Goal: Contribute content

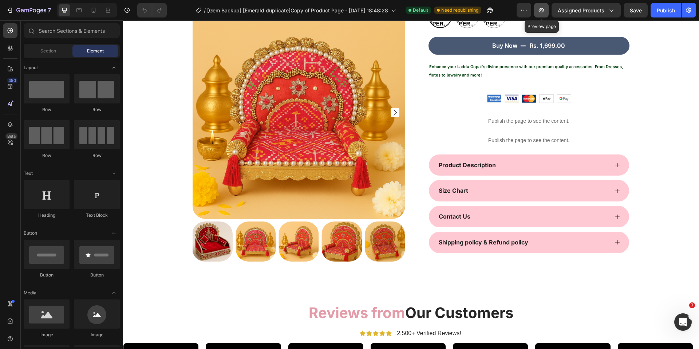
click at [540, 10] on icon "button" at bounding box center [540, 10] width 7 height 7
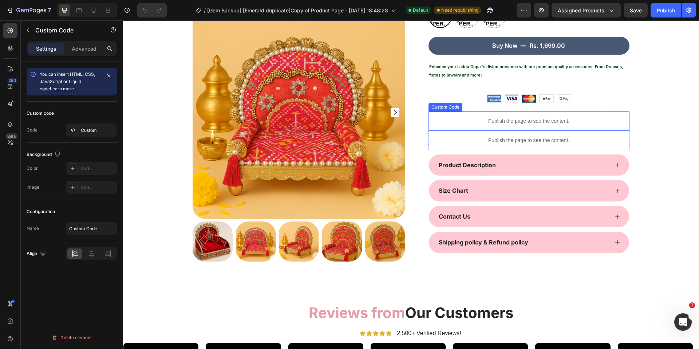
click at [499, 124] on p "Publish the page to see the content." at bounding box center [528, 121] width 201 height 8
click at [83, 128] on div "Custom" at bounding box center [98, 130] width 34 height 7
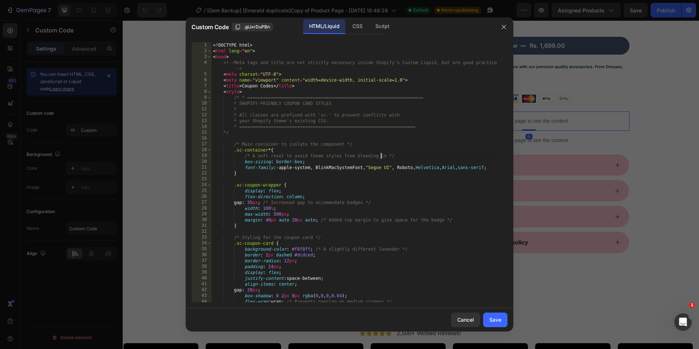
click at [381, 153] on div "<! DOCTYPE html > < html lang = "en" > < head > <!-- Meta tags and title are no…" at bounding box center [356, 177] width 290 height 271
type textarea "</html>"
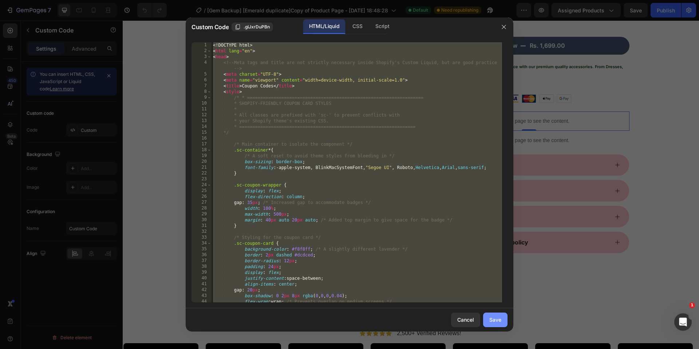
click at [495, 319] on div "Save" at bounding box center [495, 319] width 12 height 8
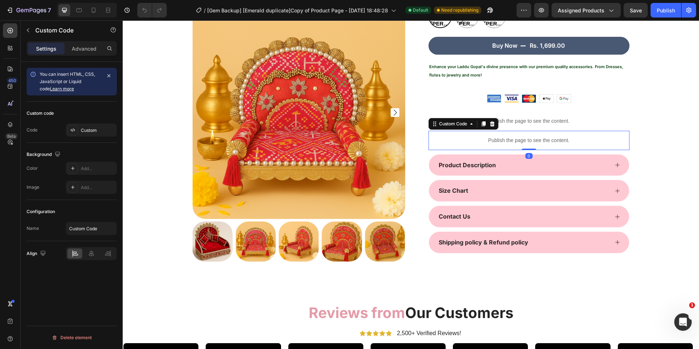
click at [546, 140] on p "Publish the page to see the content." at bounding box center [528, 140] width 201 height 8
click at [547, 122] on p "Publish the page to see the content." at bounding box center [528, 121] width 201 height 8
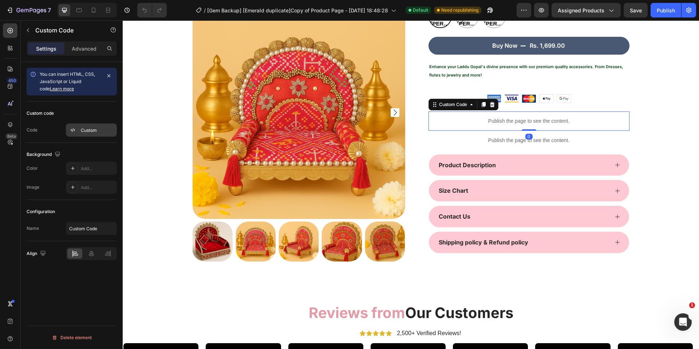
click at [93, 127] on div "Custom" at bounding box center [98, 130] width 34 height 7
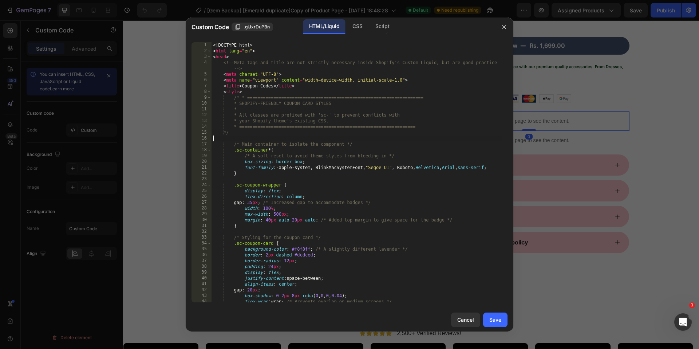
click at [350, 139] on div "<! DOCTYPE html > < html lang = "en" > < head > <!-- Meta tags and title are no…" at bounding box center [356, 177] width 290 height 271
type textarea "</html>"
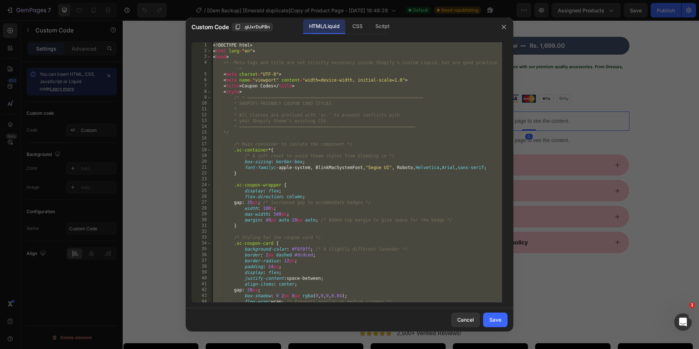
paste textarea
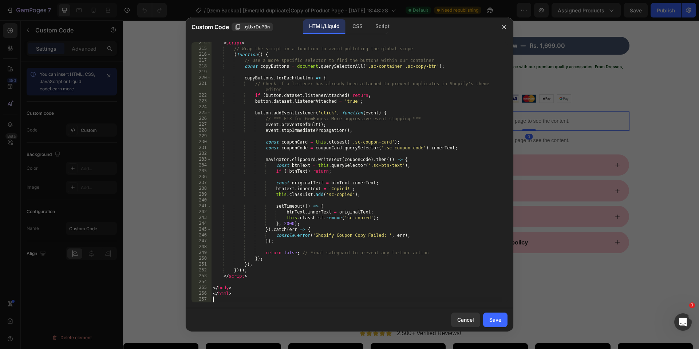
scroll to position [1330, 0]
click at [495, 318] on div "Save" at bounding box center [495, 319] width 12 height 8
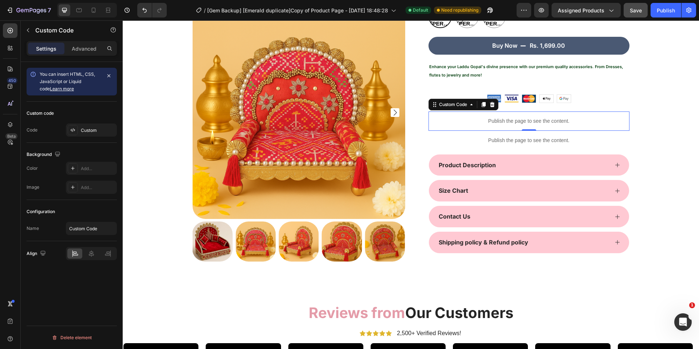
click at [641, 17] on button "Save" at bounding box center [635, 10] width 24 height 15
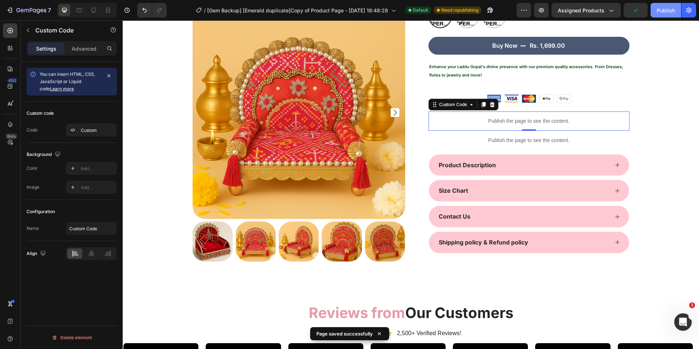
click at [662, 7] on div "Publish" at bounding box center [665, 11] width 18 height 8
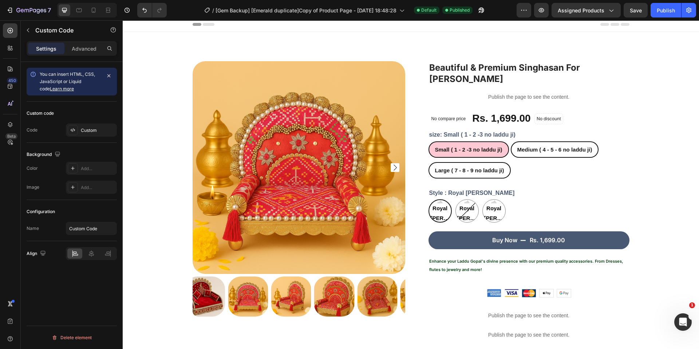
scroll to position [0, 0]
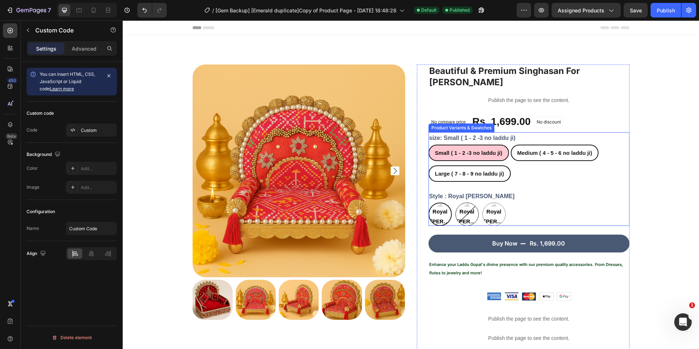
click at [467, 212] on span "Royal [PERSON_NAME]" at bounding box center [467, 216] width 23 height 20
click at [455, 202] on input "Royal Lavender Singhasan Royal Lavender Singhasan Royal [PERSON_NAME]" at bounding box center [455, 202] width 0 height 0
radio input "true"
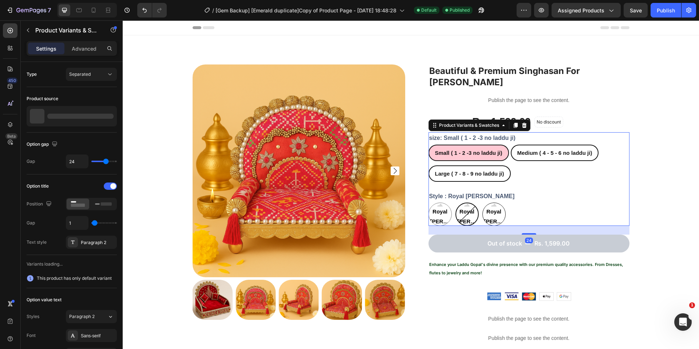
click at [487, 212] on span "Royal [PERSON_NAME]" at bounding box center [494, 216] width 23 height 20
click at [482, 202] on input "Royal Mor Singhasan Royal Mor Singhasan Royal Mor Singhasan" at bounding box center [482, 202] width 0 height 0
radio input "true"
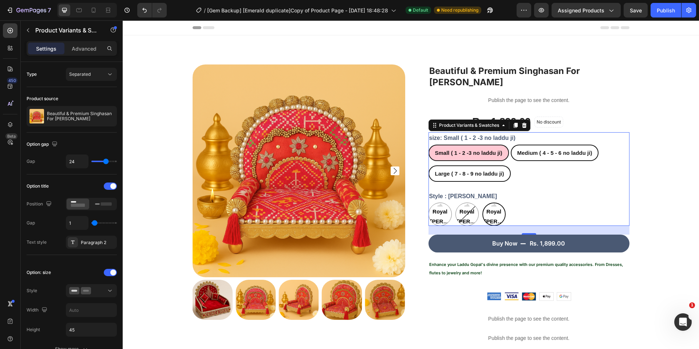
click at [635, 156] on div "Publish the page to see the content. Custom Code Beautiful & Premium Singhasan …" at bounding box center [410, 267] width 565 height 406
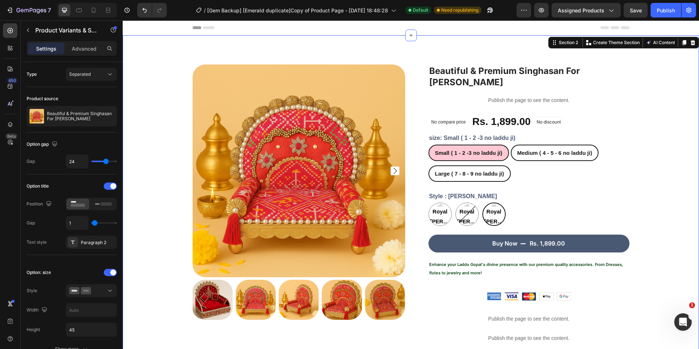
click at [635, 156] on div "Publish the page to see the content. Custom Code Beautiful & Premium Singhasan …" at bounding box center [410, 267] width 565 height 406
